Goal: Communication & Community: Connect with others

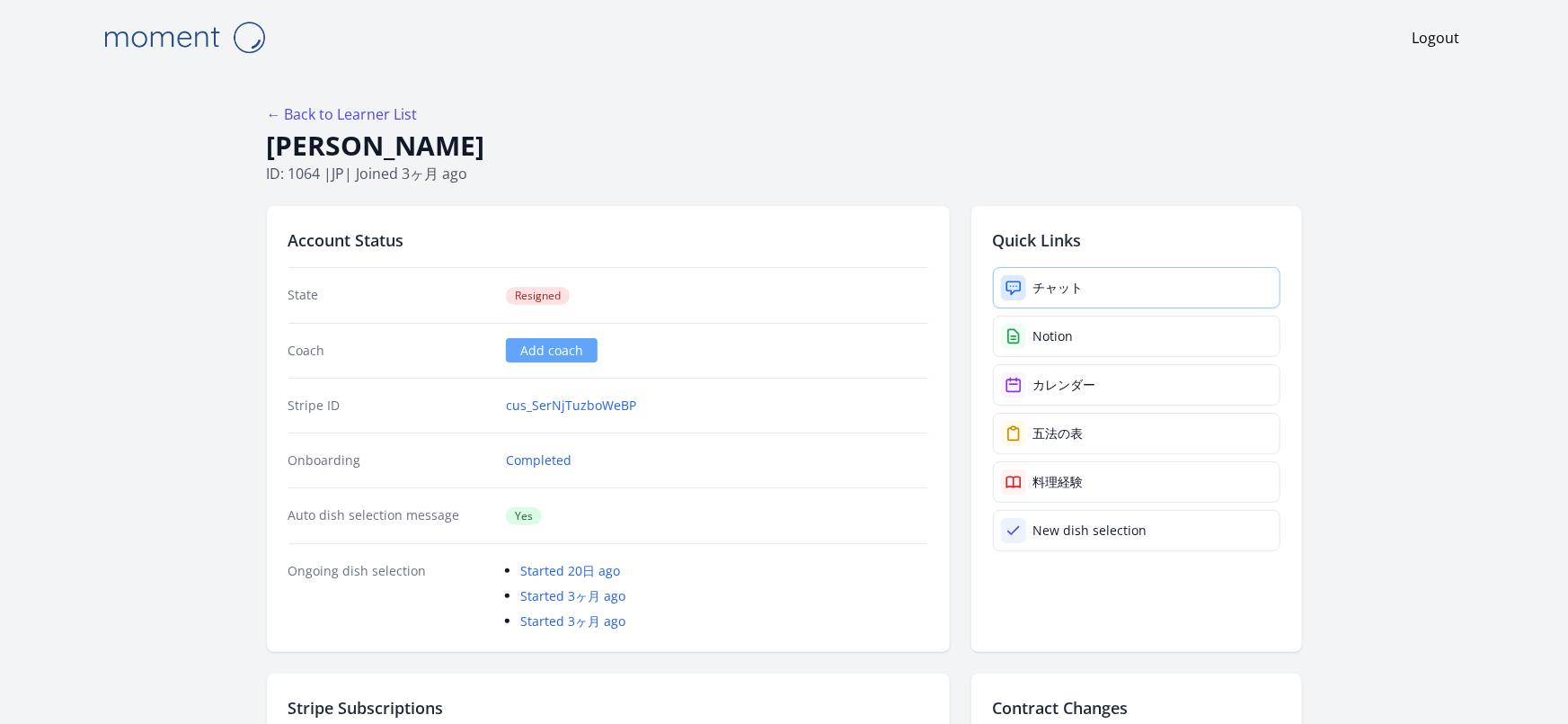
click at [1133, 268] on link "チャット" at bounding box center [1137, 287] width 288 height 41
click at [1054, 288] on div "チャット" at bounding box center [1058, 288] width 50 height 18
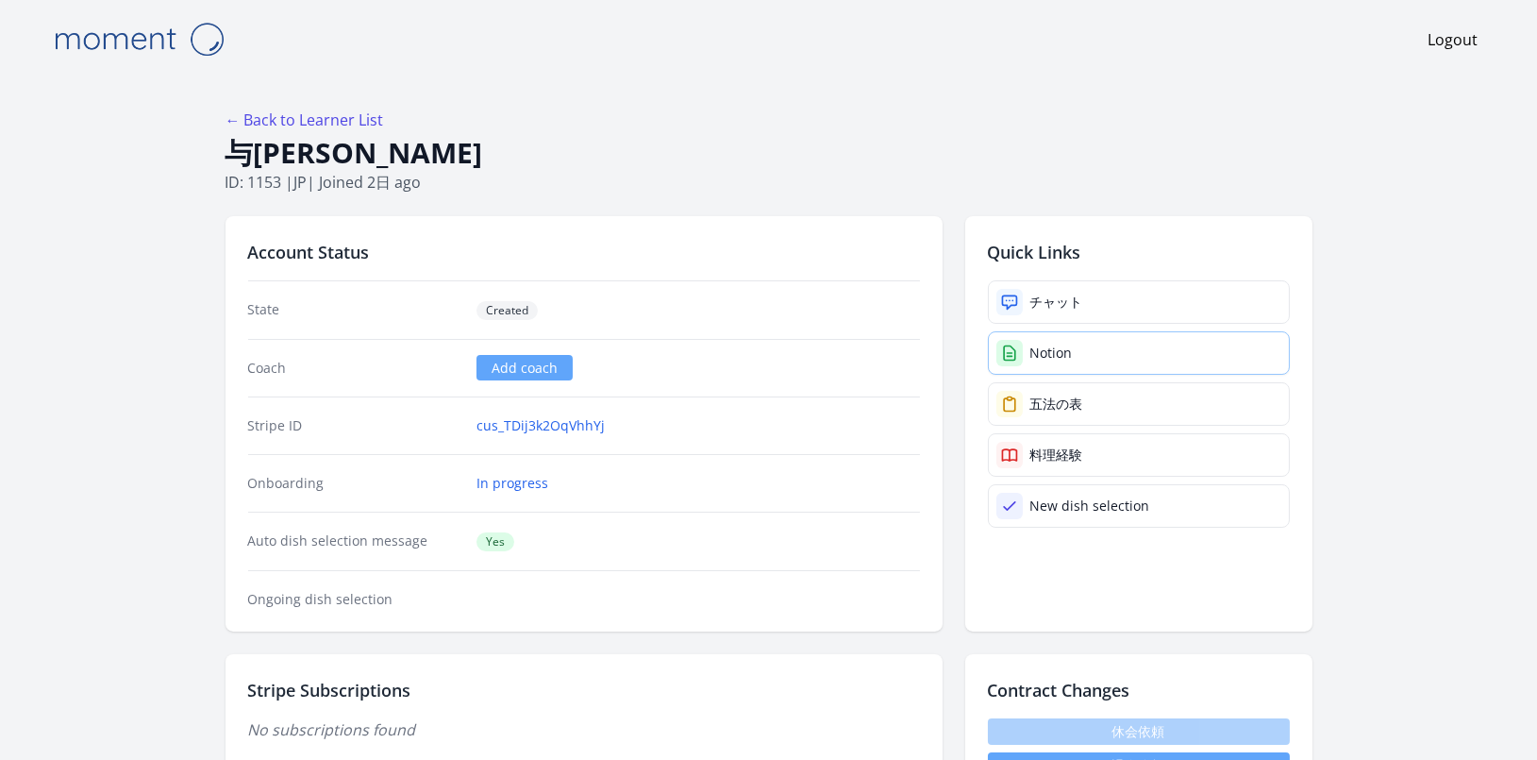
click at [1053, 346] on div "Notion" at bounding box center [1052, 353] width 42 height 19
click at [1023, 292] on link "チャット" at bounding box center [1139, 301] width 302 height 43
